Goal: Task Accomplishment & Management: Manage account settings

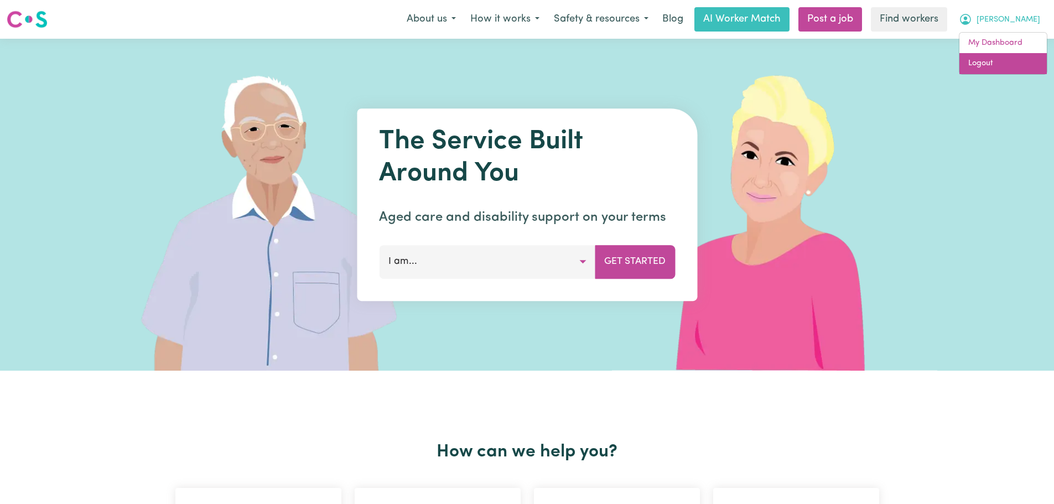
click at [1007, 63] on link "Logout" at bounding box center [1003, 63] width 87 height 21
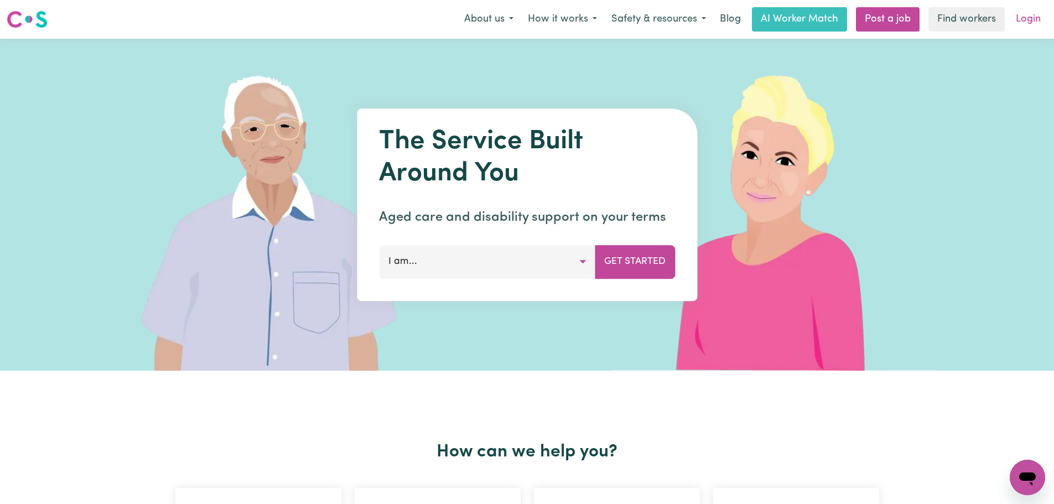
click at [1016, 13] on link "Login" at bounding box center [1028, 19] width 38 height 24
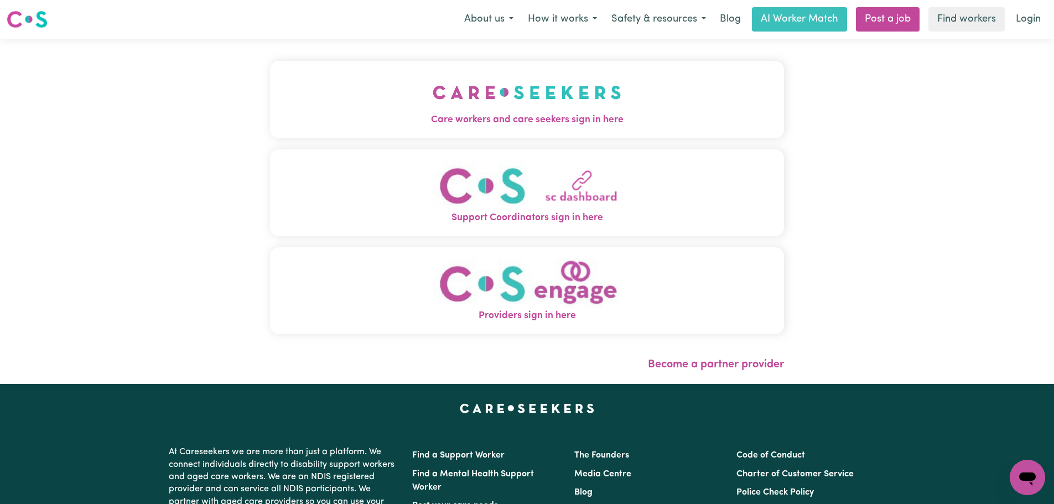
click at [459, 78] on button "Care workers and care seekers sign in here" at bounding box center [527, 99] width 514 height 77
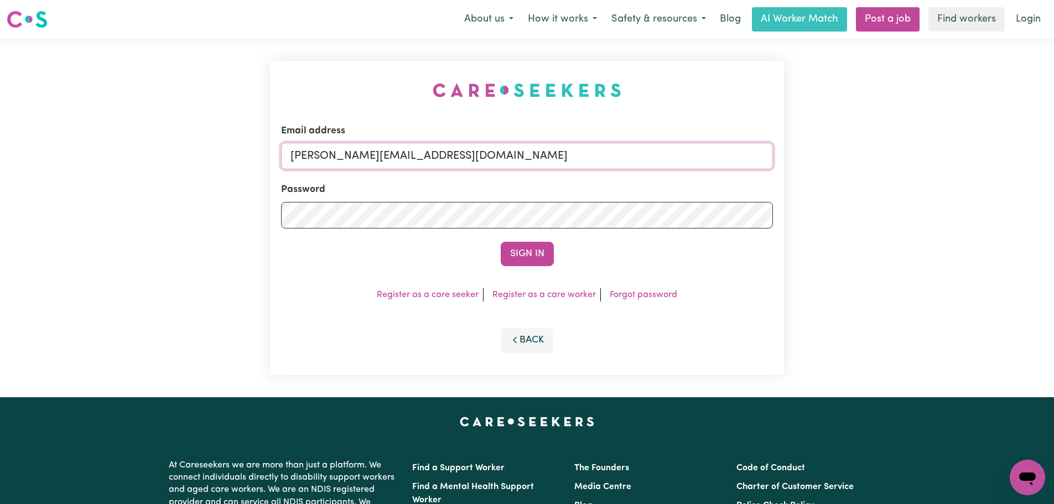
click at [488, 157] on input "[PERSON_NAME][EMAIL_ADDRESS][DOMAIN_NAME]" at bounding box center [527, 156] width 492 height 27
drag, startPoint x: 555, startPoint y: 157, endPoint x: 345, endPoint y: 152, distance: 210.4
click at [345, 152] on input "superuser~ [EMAIL_ADDRESS][DOMAIN_NAME]" at bounding box center [527, 156] width 492 height 27
click at [363, 152] on input "superuser~ [EMAIL_ADDRESS][DOMAIN_NAME]" at bounding box center [527, 156] width 492 height 27
type input "superuser~[EMAIL_ADDRESS][DOMAIN_NAME]"
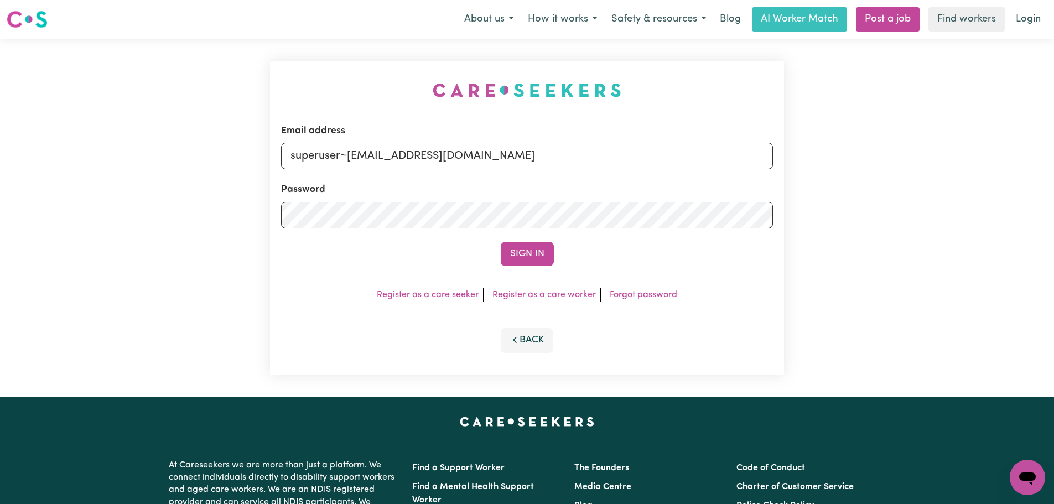
click at [501, 242] on button "Sign In" at bounding box center [527, 254] width 53 height 24
